Goal: Task Accomplishment & Management: Manage account settings

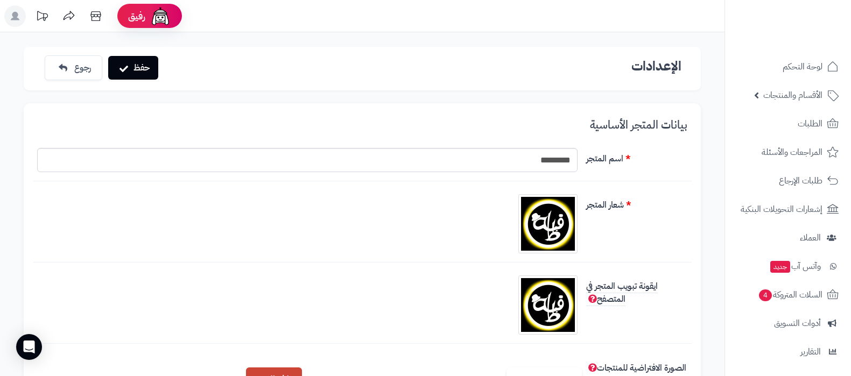
scroll to position [269, 0]
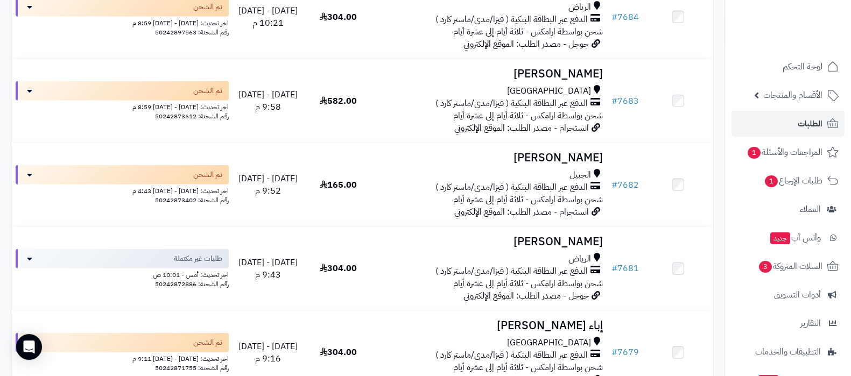
scroll to position [3699, 0]
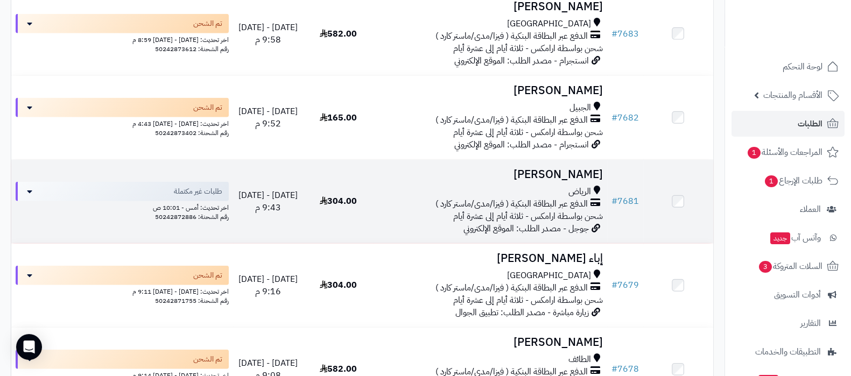
click at [565, 169] on h3 "Alaa Ahmed" at bounding box center [489, 174] width 225 height 12
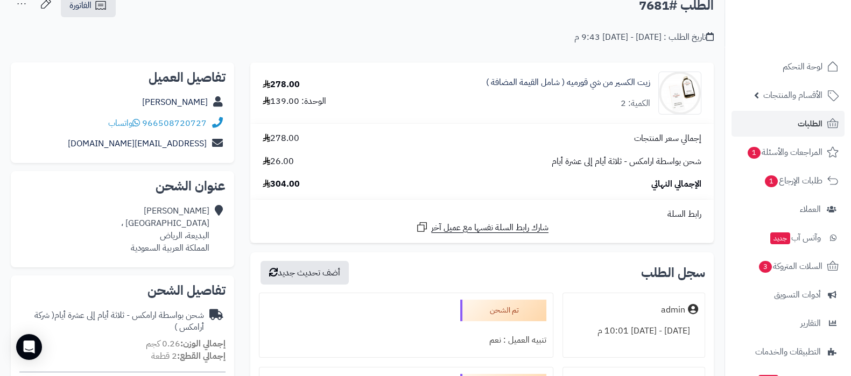
scroll to position [134, 0]
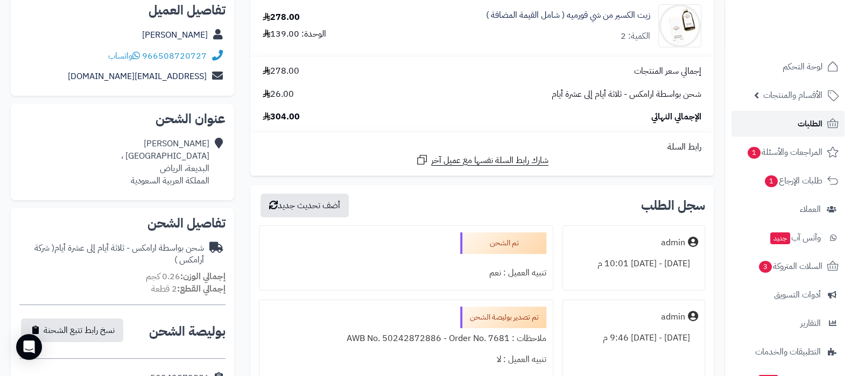
click at [792, 125] on link "الطلبات" at bounding box center [787, 124] width 113 height 26
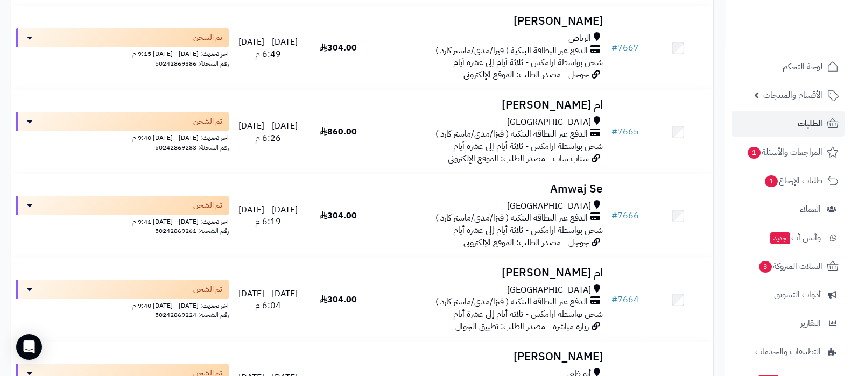
scroll to position [5045, 0]
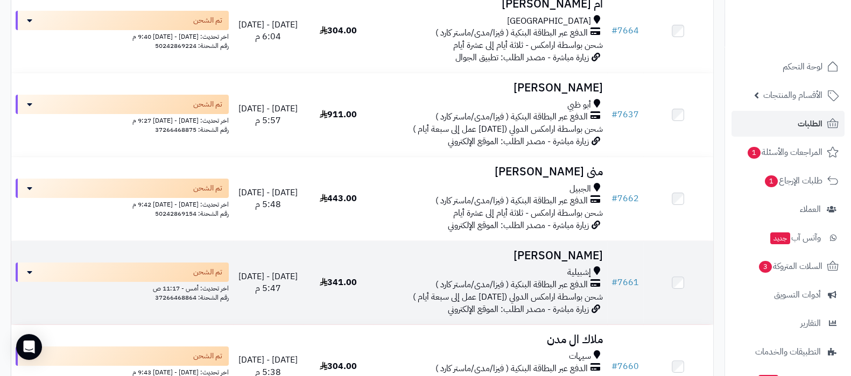
click at [551, 253] on h3 "[PERSON_NAME]" at bounding box center [489, 256] width 225 height 12
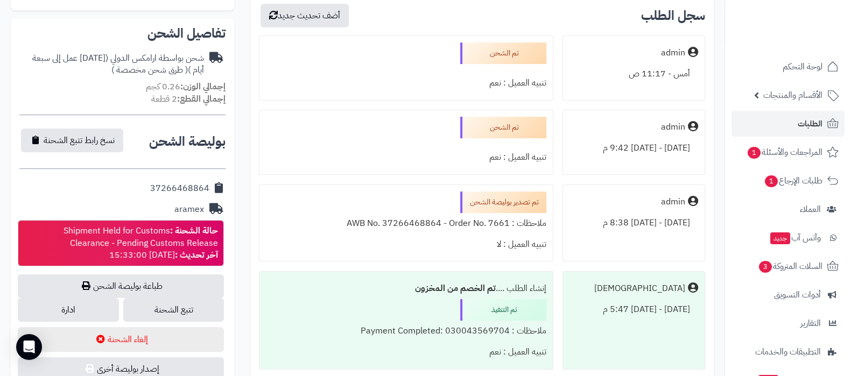
scroll to position [336, 0]
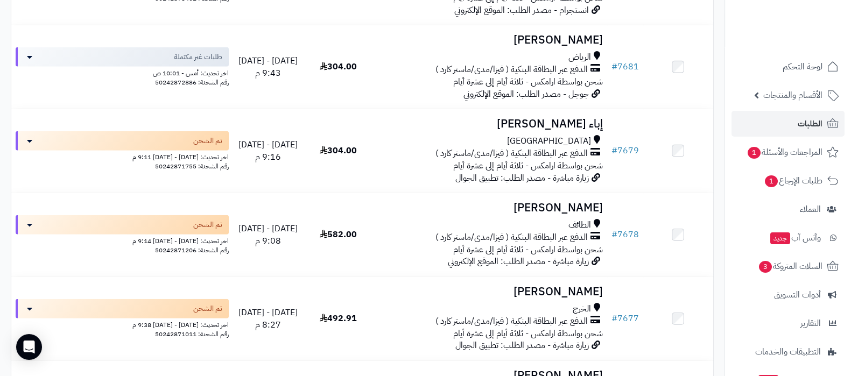
scroll to position [3699, 0]
